Goal: Find contact information: Obtain details needed to contact an individual or organization

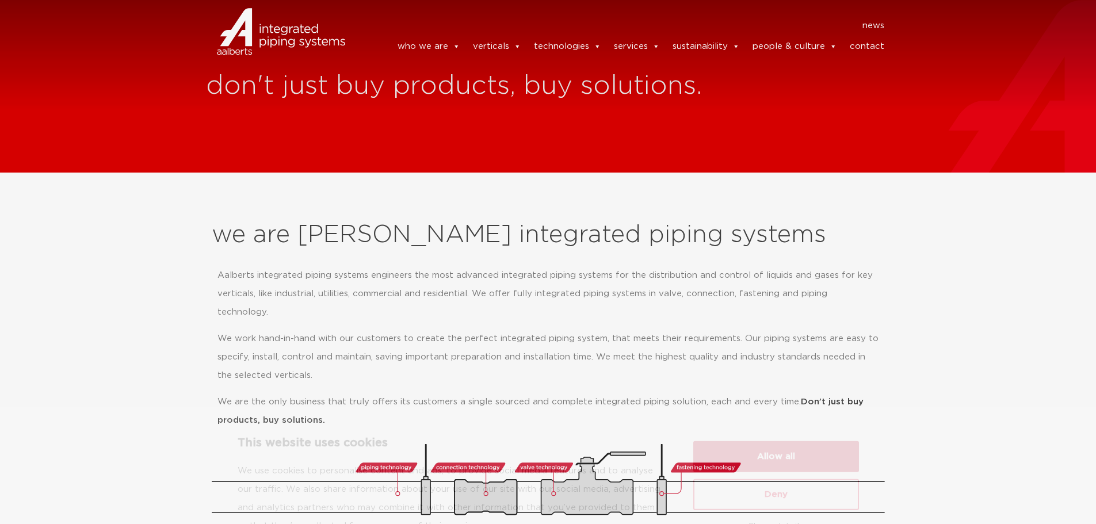
click at [799, 408] on button "Allow all" at bounding box center [776, 409] width 166 height 31
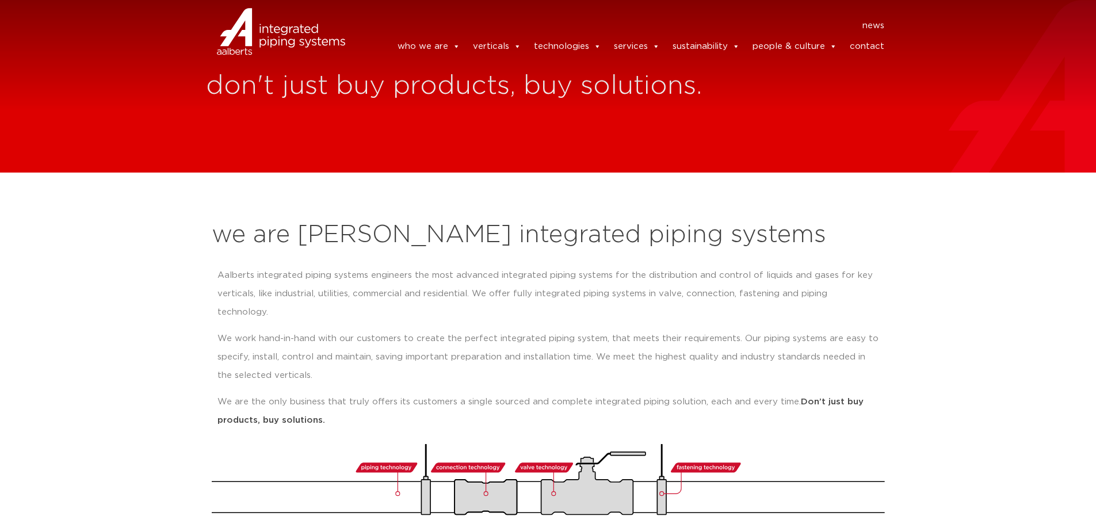
click at [872, 47] on link "contact" at bounding box center [867, 46] width 35 height 23
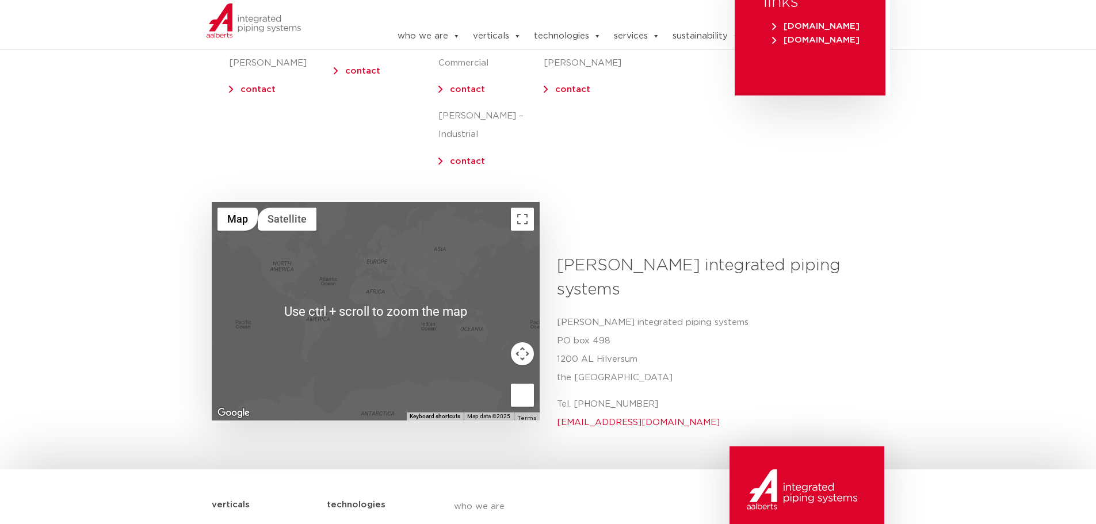
scroll to position [345, 0]
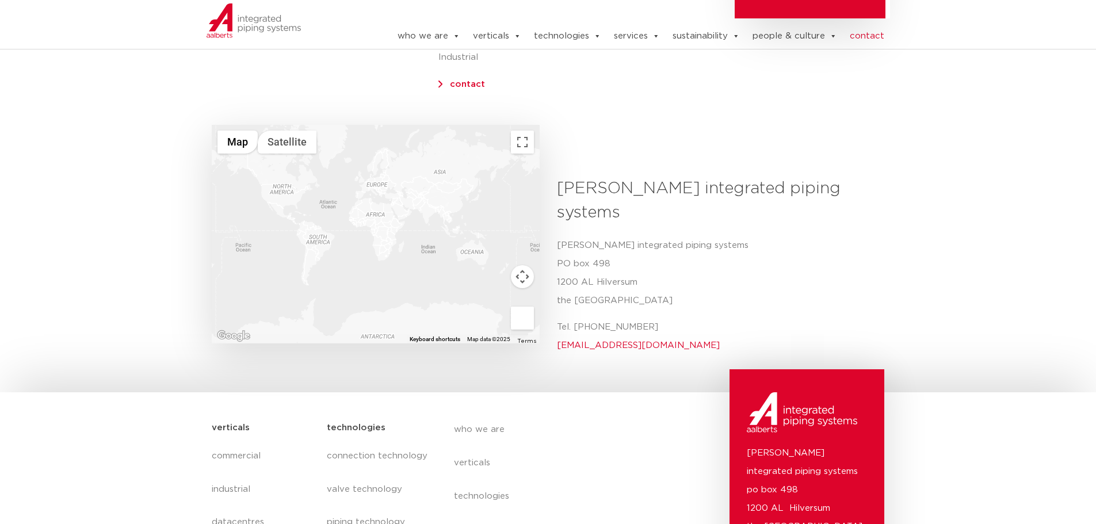
click at [285, 179] on div at bounding box center [376, 234] width 328 height 219
click at [294, 182] on div at bounding box center [376, 234] width 328 height 219
click at [457, 182] on div at bounding box center [376, 234] width 328 height 219
